Goal: Task Accomplishment & Management: Manage account settings

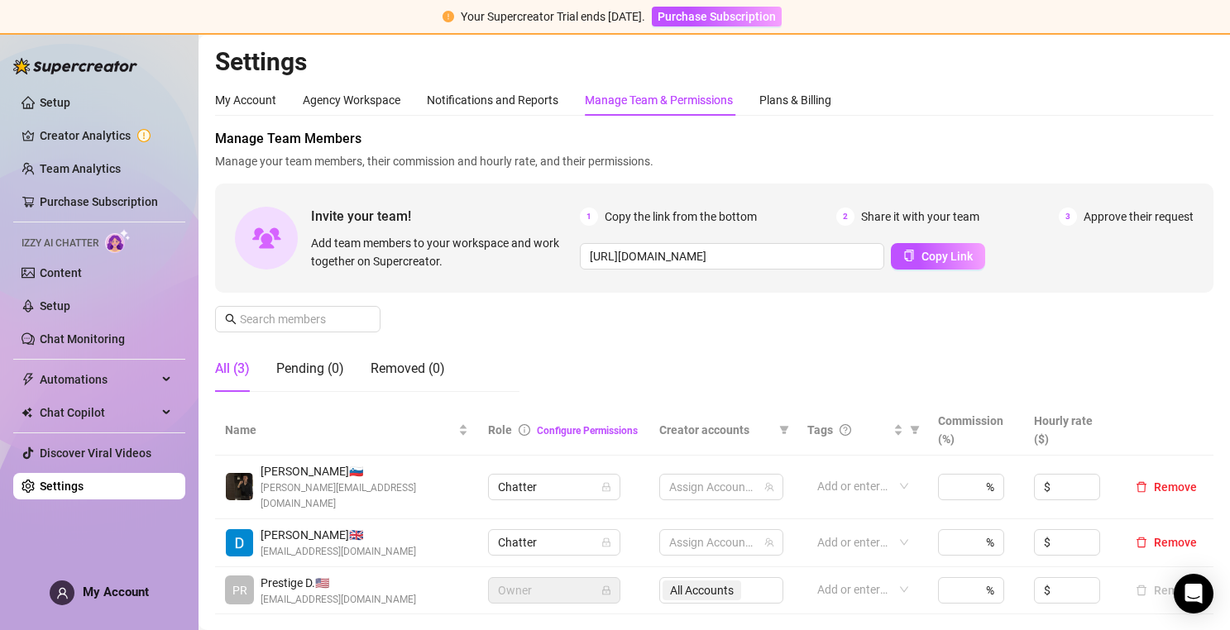
scroll to position [17, 0]
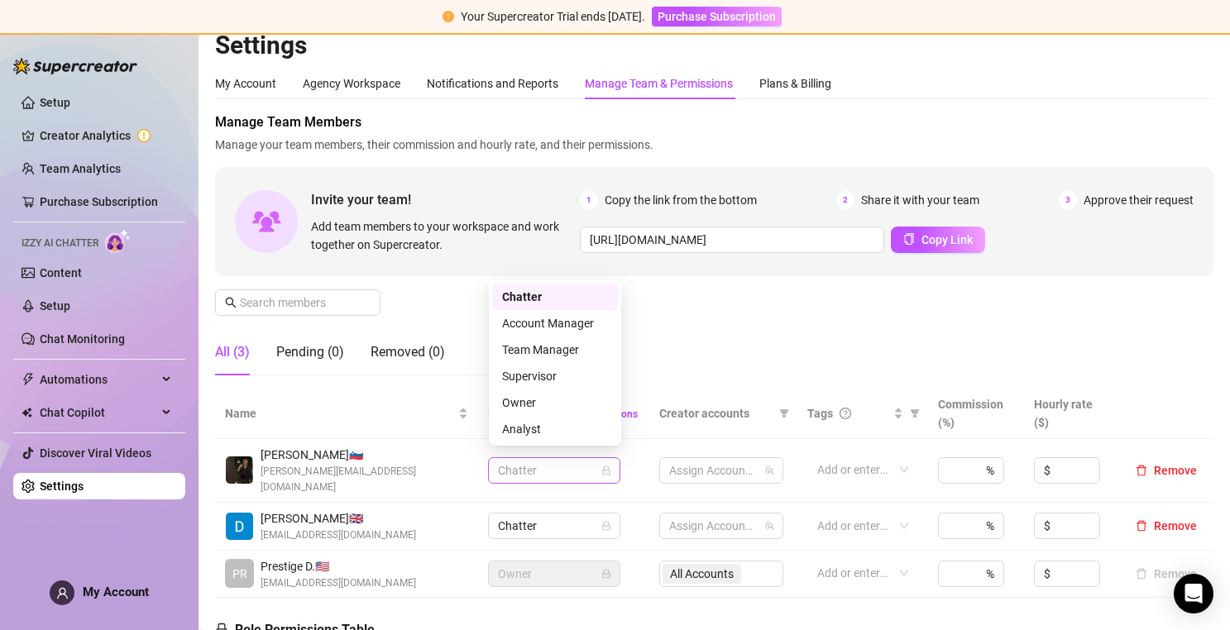
click at [557, 460] on span "Chatter" at bounding box center [554, 470] width 112 height 25
click at [548, 367] on div "Supervisor" at bounding box center [555, 376] width 106 height 18
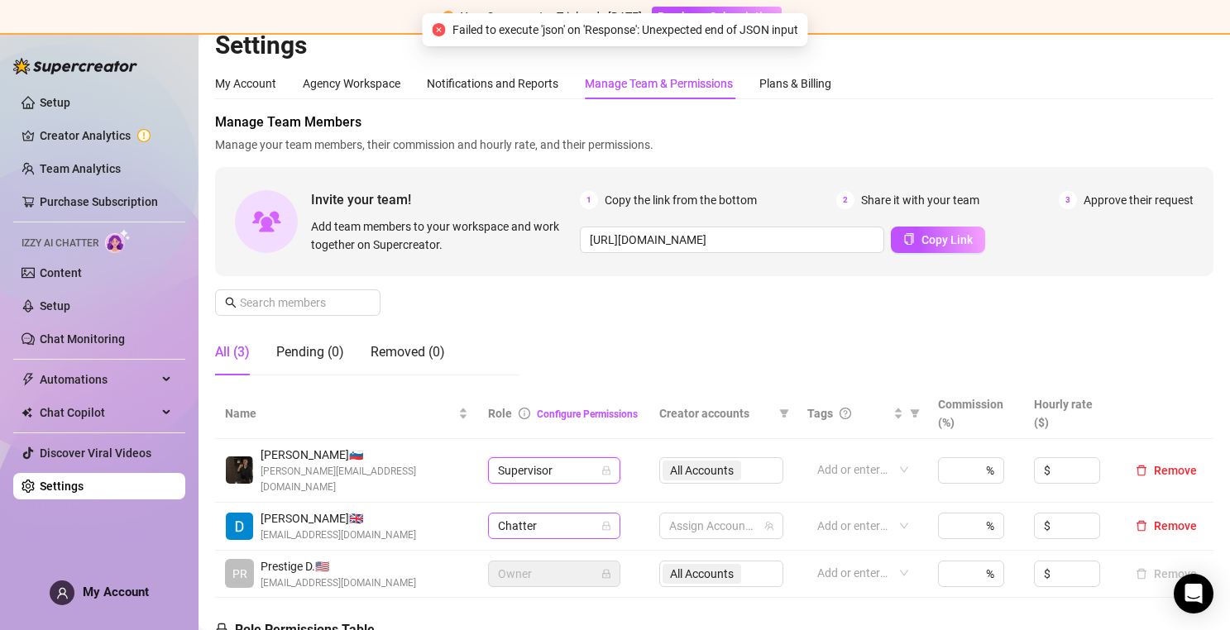
click at [556, 514] on span "Chatter" at bounding box center [554, 526] width 112 height 25
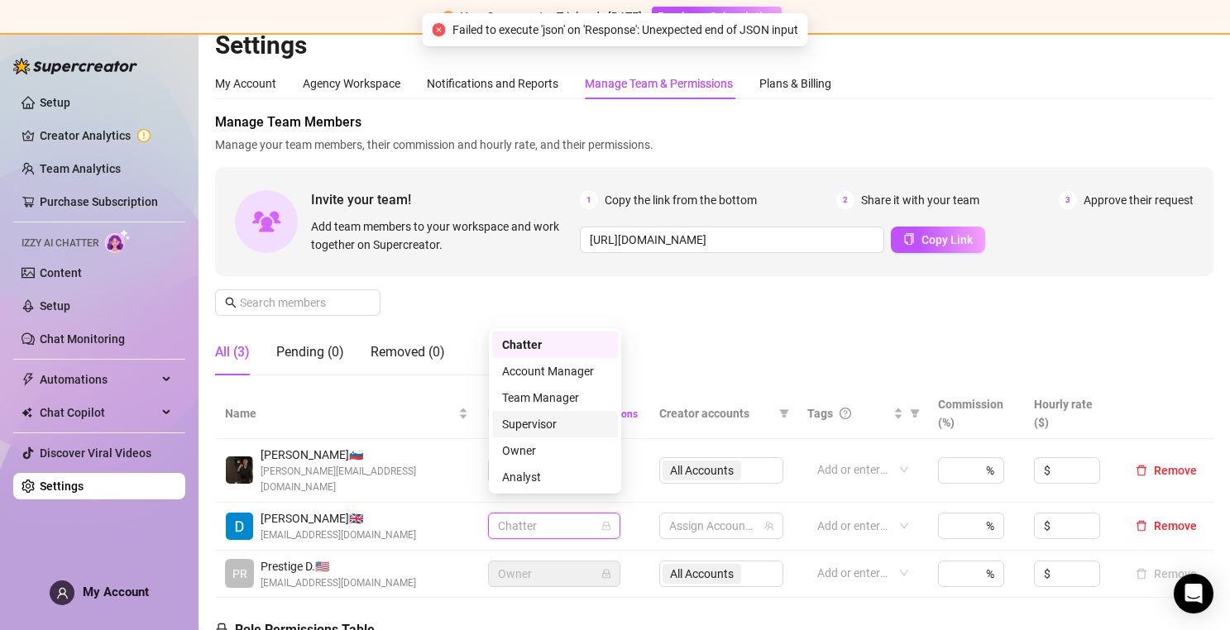
click at [543, 427] on div "Supervisor" at bounding box center [555, 424] width 106 height 18
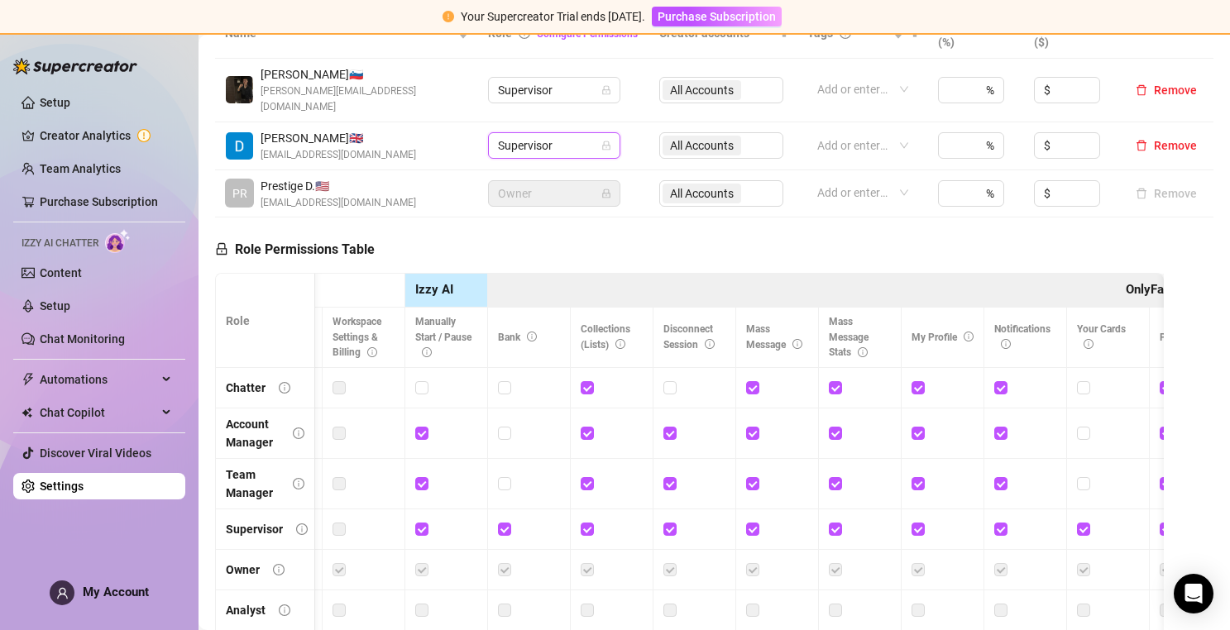
scroll to position [0, 254]
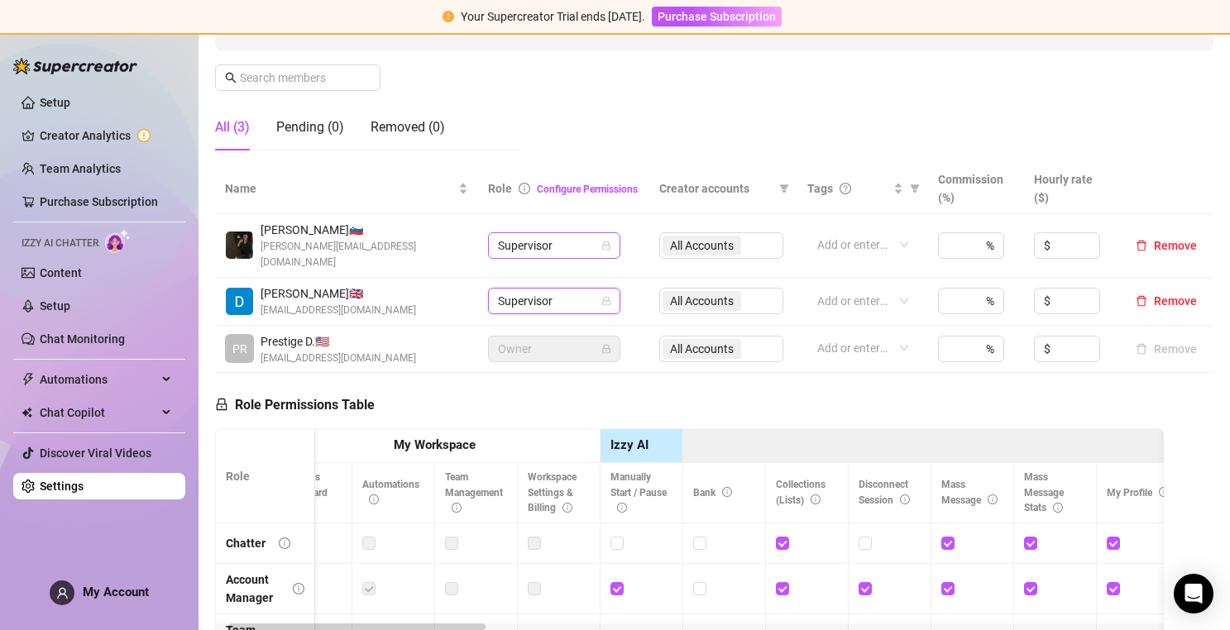
click at [562, 242] on span "Supervisor" at bounding box center [554, 245] width 112 height 25
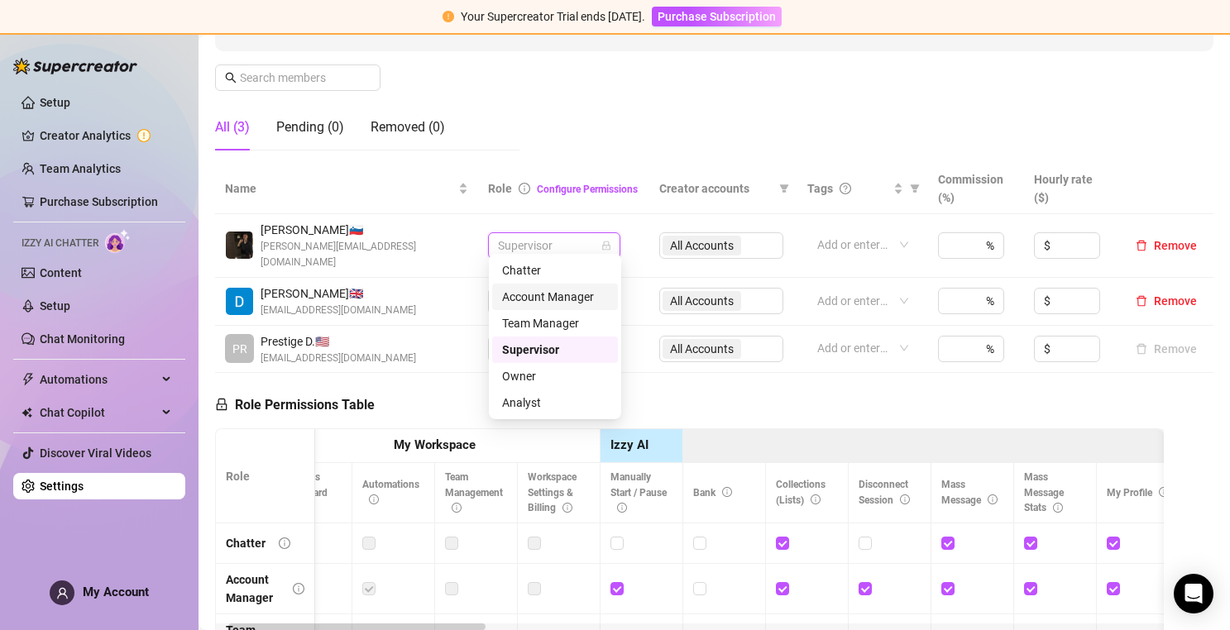
click at [558, 290] on div "Account Manager" at bounding box center [555, 297] width 106 height 18
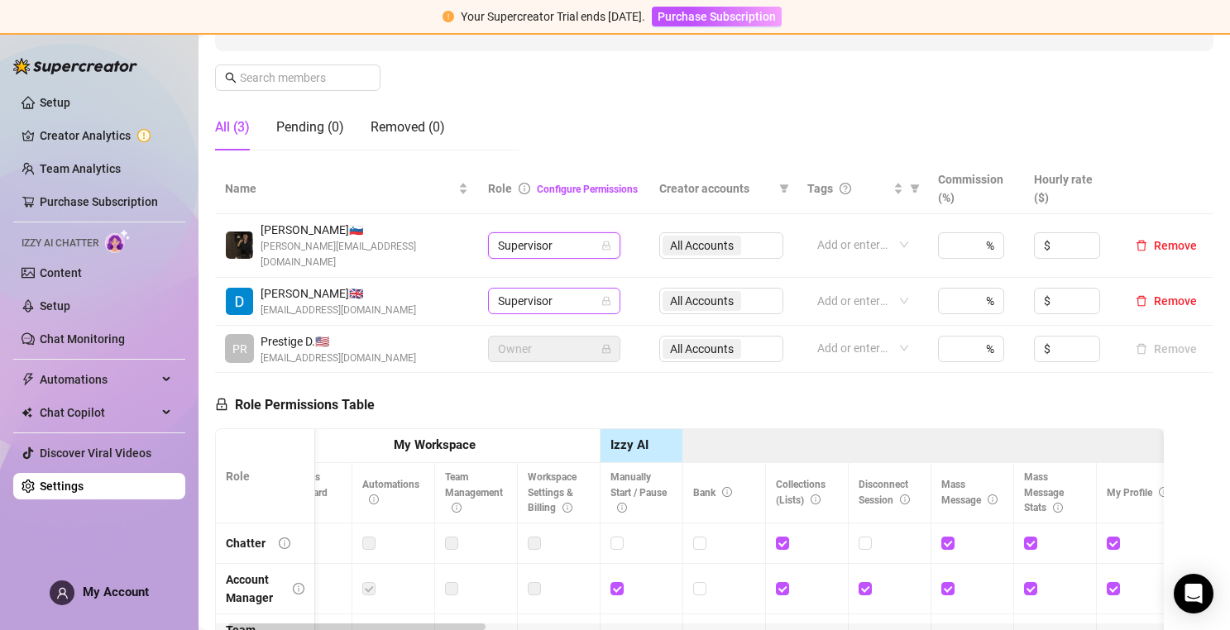
click at [556, 289] on span "Supervisor" at bounding box center [554, 301] width 112 height 25
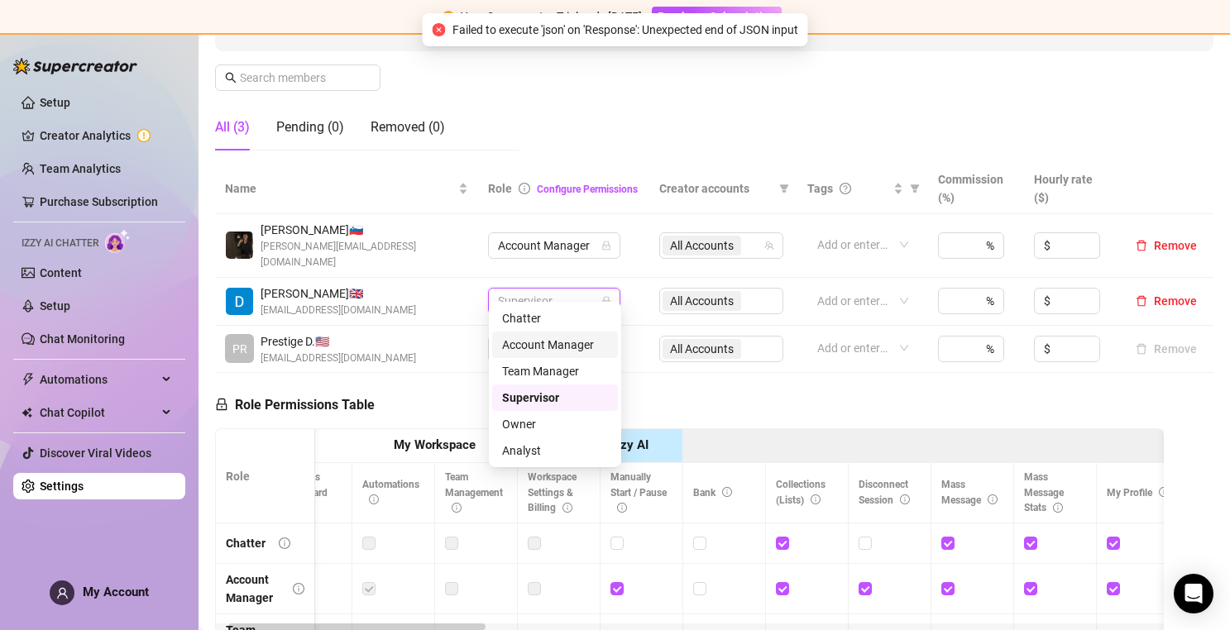
click at [559, 342] on div "Account Manager" at bounding box center [555, 345] width 106 height 18
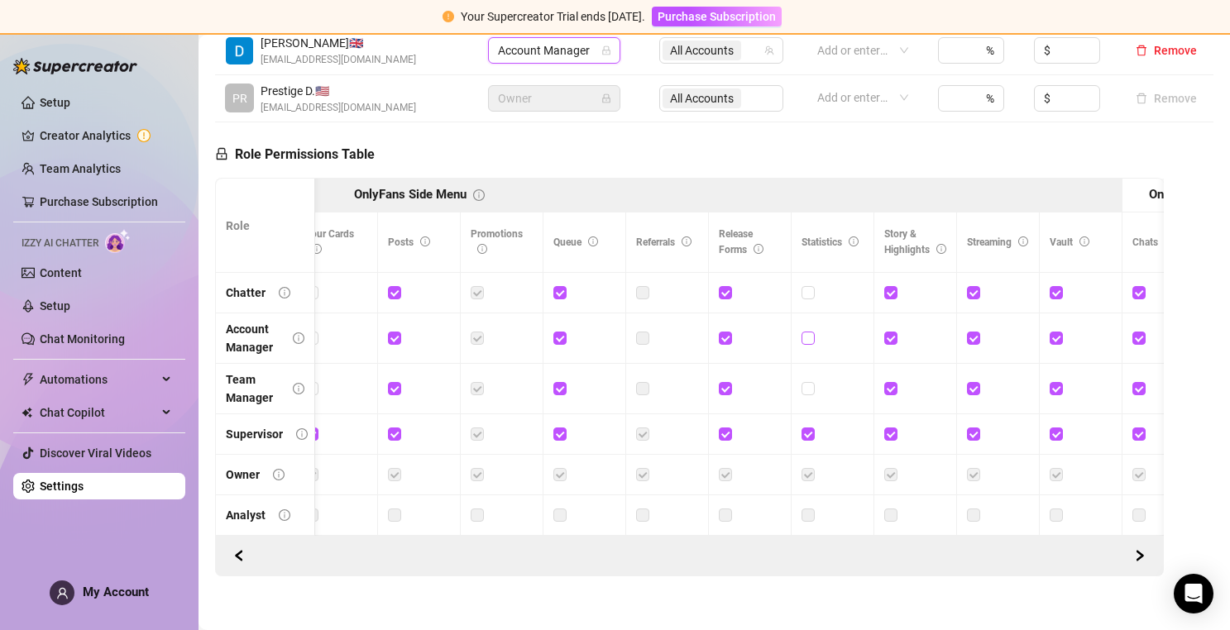
click at [806, 332] on input "checkbox" at bounding box center [807, 338] width 12 height 12
checkbox input "true"
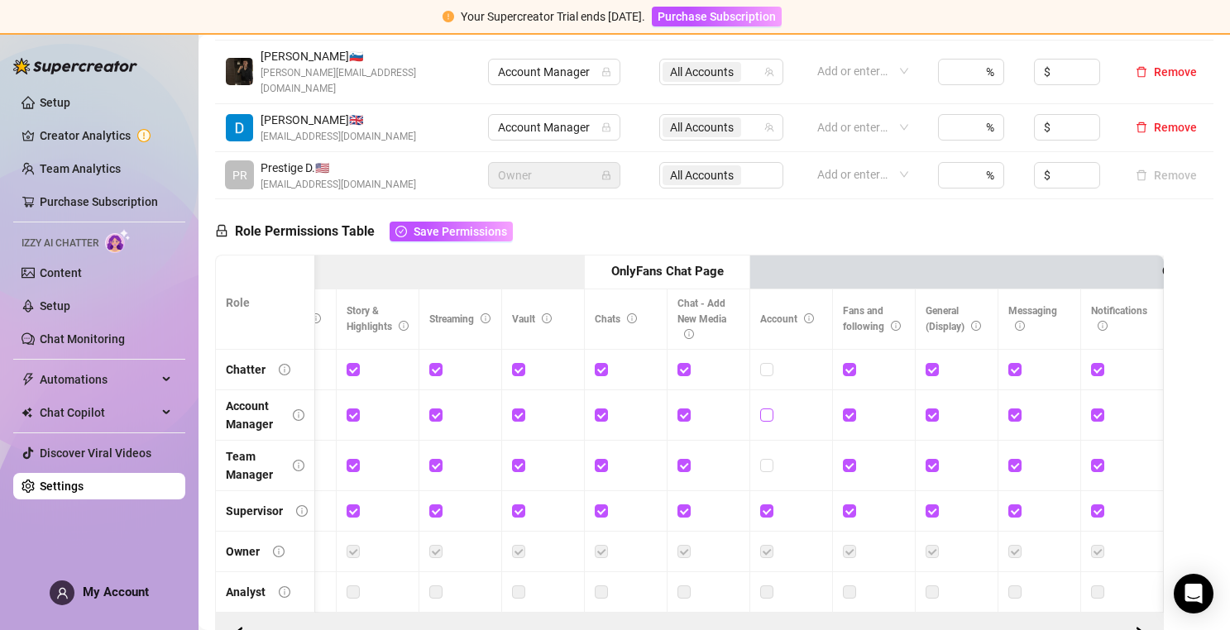
click at [769, 409] on input "checkbox" at bounding box center [766, 415] width 12 height 12
checkbox input "true"
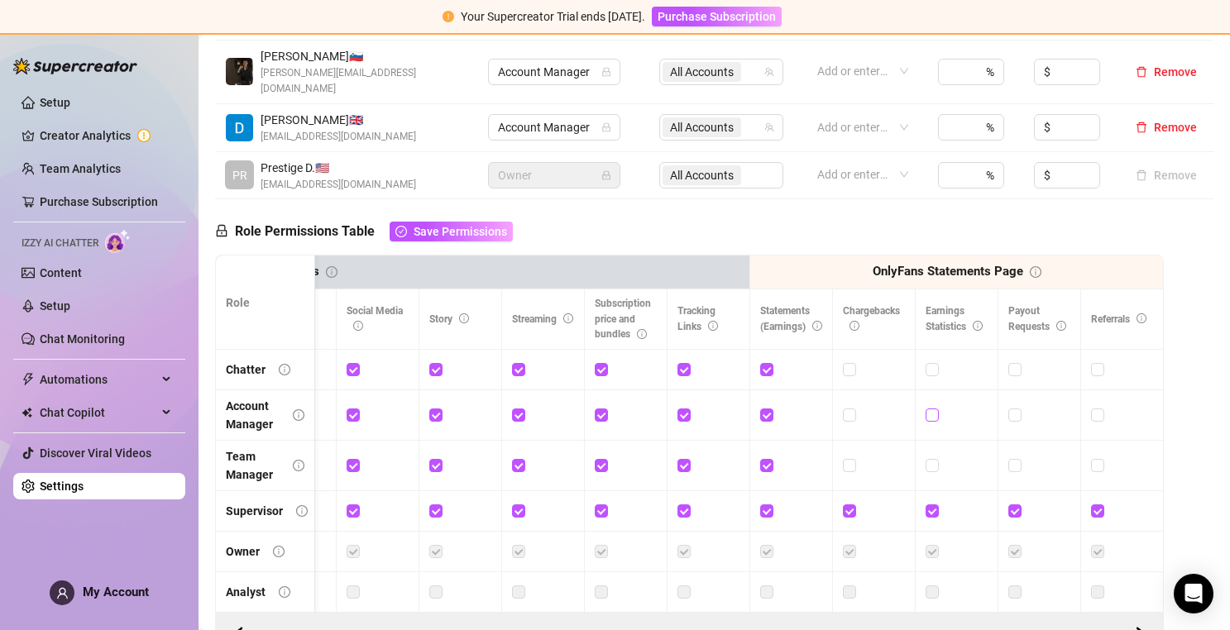
click at [930, 409] on input "checkbox" at bounding box center [932, 415] width 12 height 12
checkbox input "true"
click at [843, 409] on input "checkbox" at bounding box center [849, 415] width 12 height 12
checkbox input "true"
click at [423, 225] on span "Save Permissions" at bounding box center [460, 231] width 93 height 13
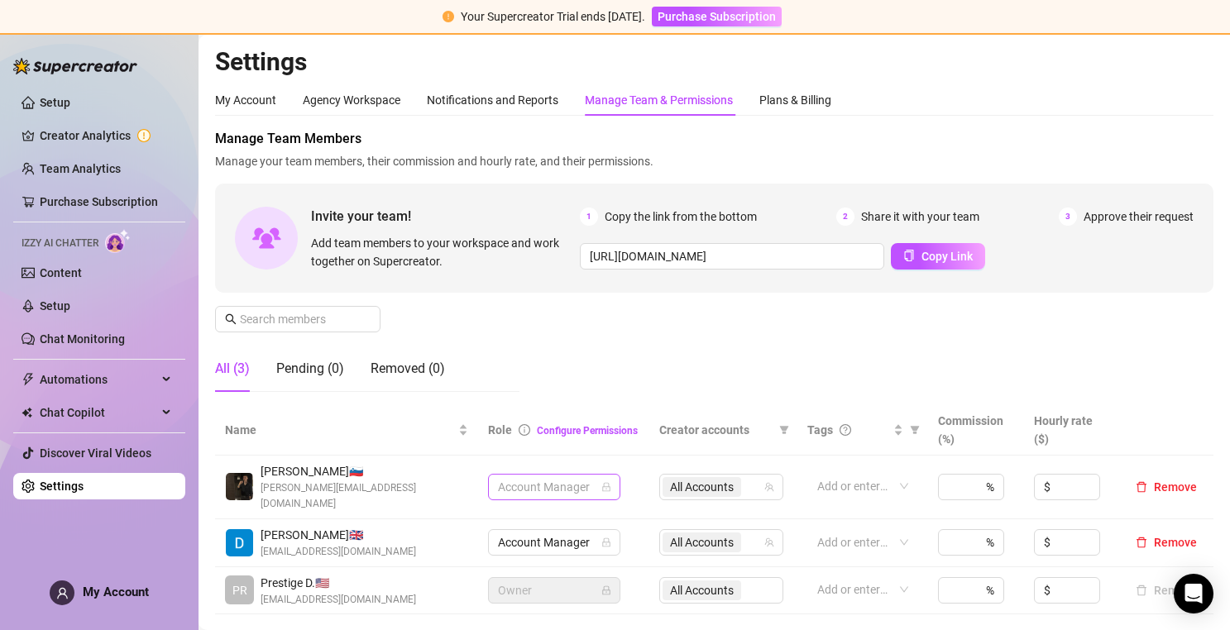
click at [569, 488] on span "Account Manager" at bounding box center [554, 487] width 112 height 25
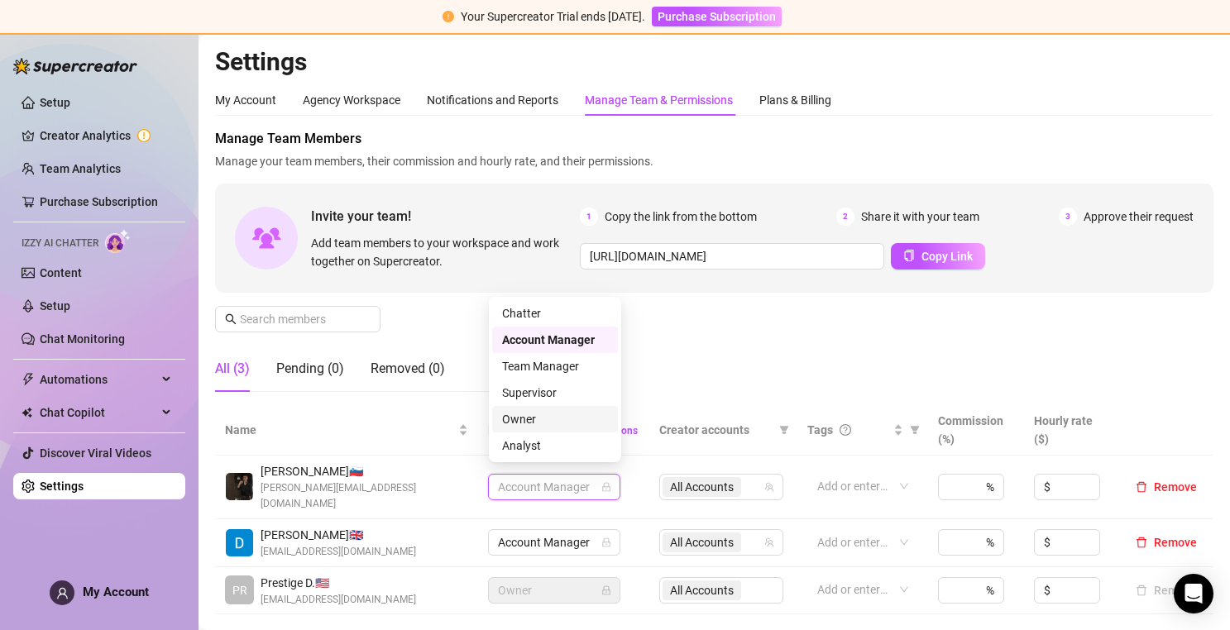
click at [553, 401] on div "Supervisor" at bounding box center [555, 393] width 106 height 18
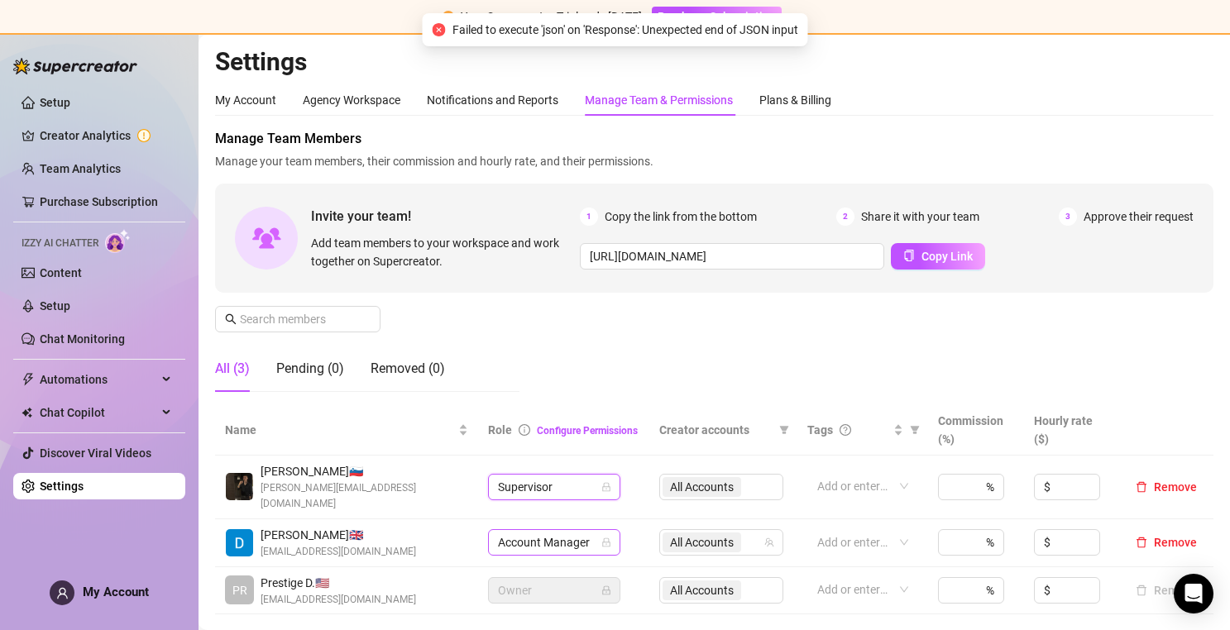
click at [563, 530] on span "Account Manager" at bounding box center [554, 542] width 112 height 25
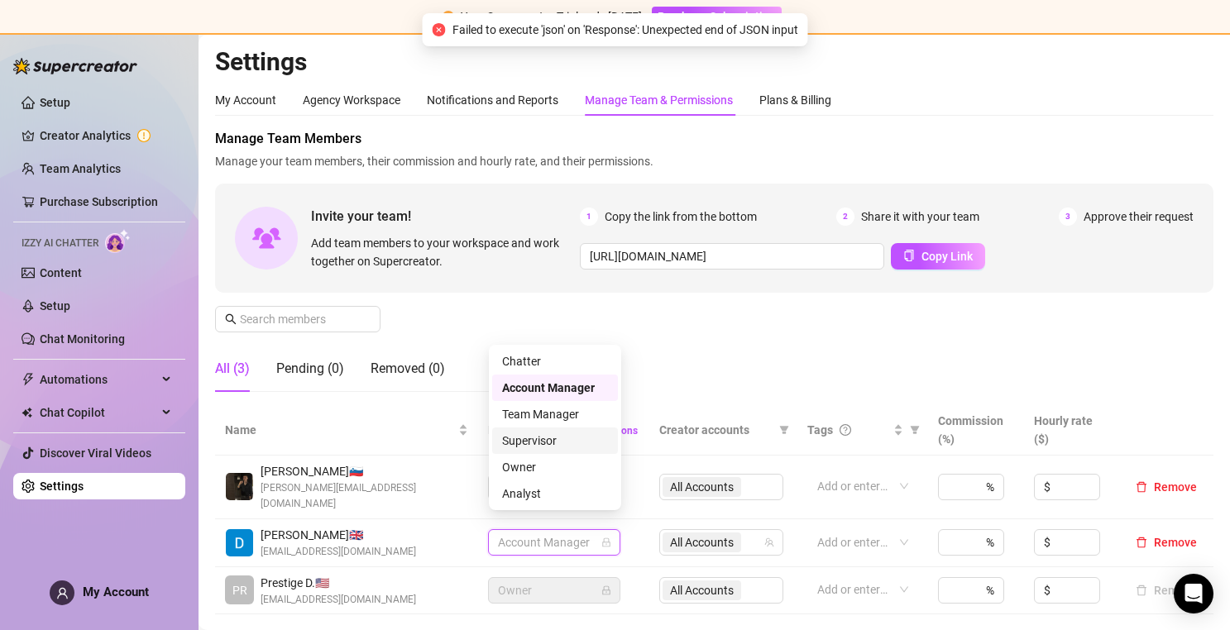
click at [557, 437] on div "Supervisor" at bounding box center [555, 441] width 106 height 18
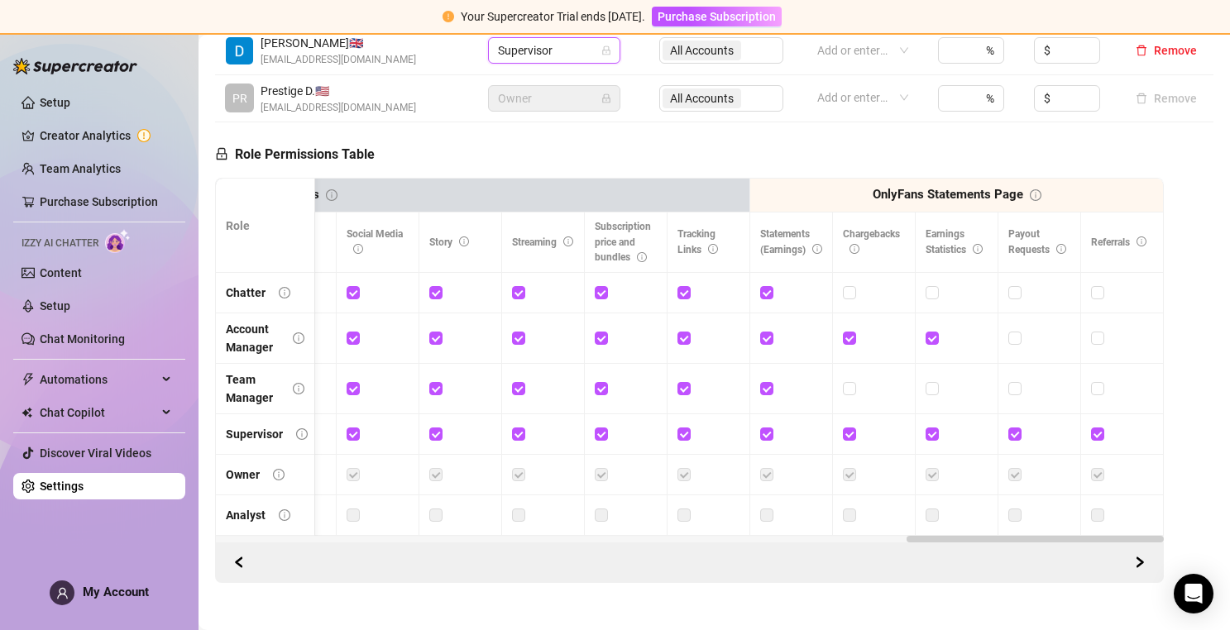
scroll to position [15, 0]
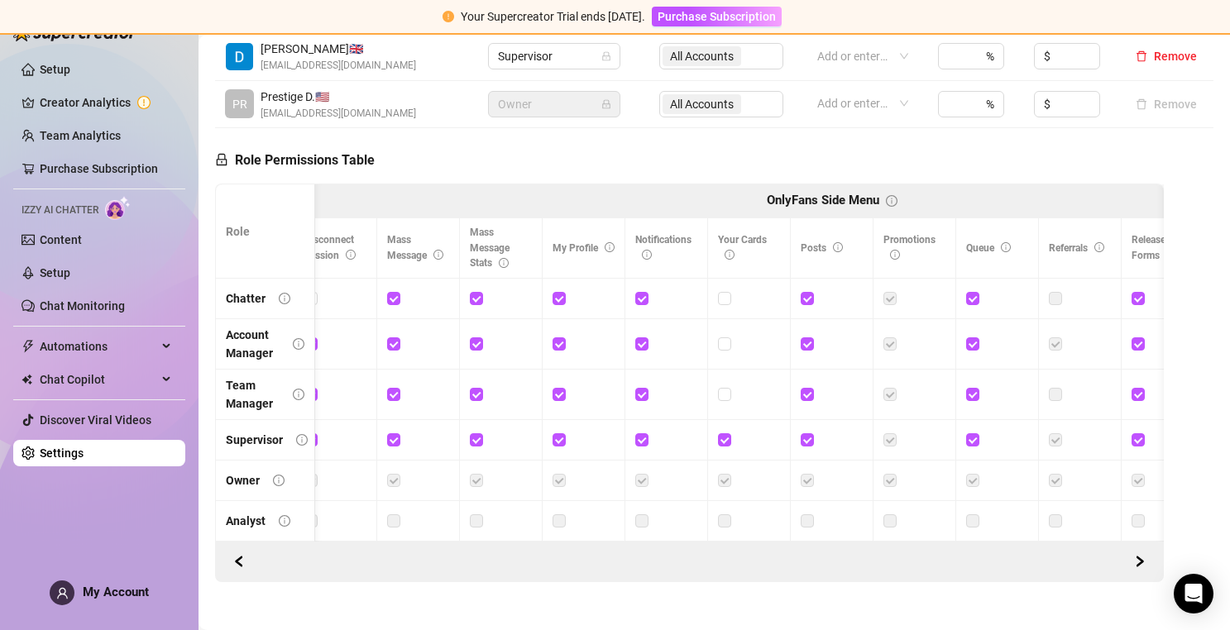
scroll to position [0, 707]
